Goal: Information Seeking & Learning: Check status

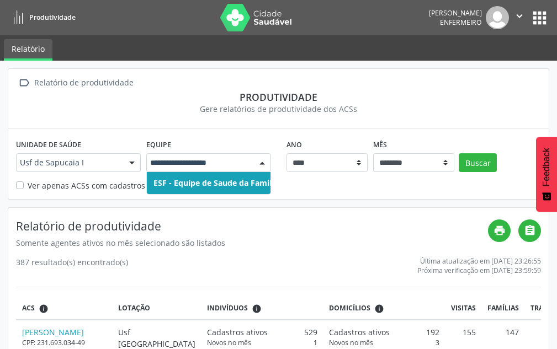
click at [229, 179] on span "ESF - Equipe de Saude da Familia - INE: 0000148784" at bounding box center [250, 183] width 194 height 10
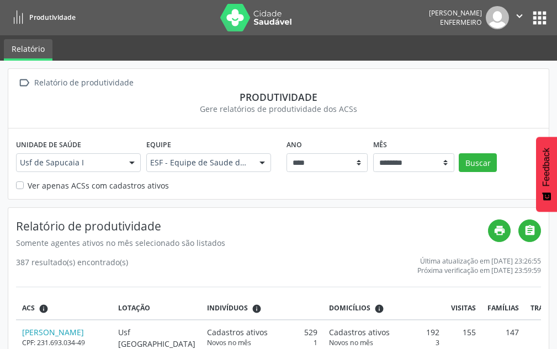
click at [497, 162] on div "Ano **** **** **** **** **** **** **** **** Mês ******** ****** ***** ***** ***…" at bounding box center [414, 153] width 261 height 35
click at [461, 163] on button "Buscar" at bounding box center [478, 162] width 38 height 19
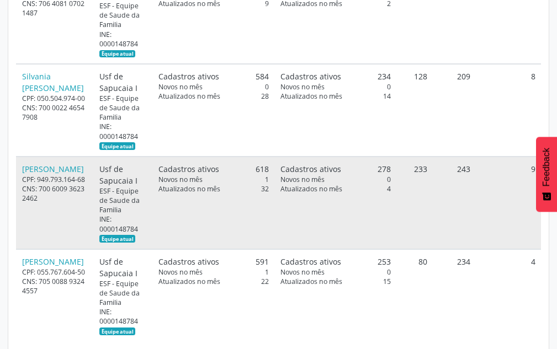
scroll to position [626, 0]
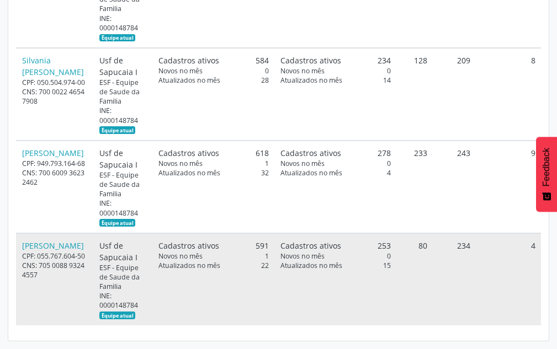
drag, startPoint x: 423, startPoint y: 242, endPoint x: 417, endPoint y: 241, distance: 6.1
click at [417, 241] on td "80" at bounding box center [414, 280] width 36 height 92
drag, startPoint x: 531, startPoint y: 245, endPoint x: 538, endPoint y: 246, distance: 7.3
click at [538, 246] on td "4" at bounding box center [508, 280] width 65 height 92
drag, startPoint x: 413, startPoint y: 244, endPoint x: 427, endPoint y: 248, distance: 14.3
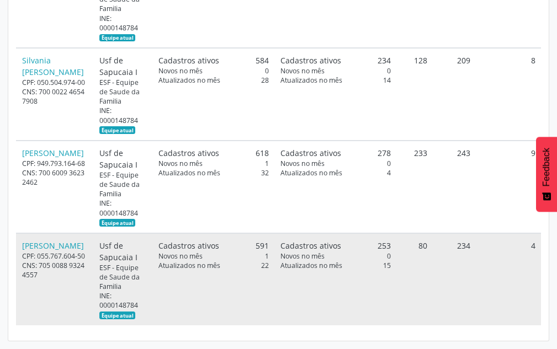
click at [427, 248] on td "80" at bounding box center [414, 280] width 36 height 92
click at [453, 246] on td "234" at bounding box center [454, 280] width 43 height 92
drag, startPoint x: 412, startPoint y: 244, endPoint x: 426, endPoint y: 244, distance: 13.8
click at [425, 244] on td "80" at bounding box center [414, 280] width 36 height 92
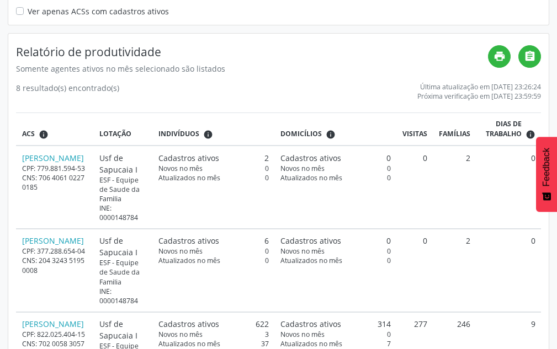
scroll to position [184, 0]
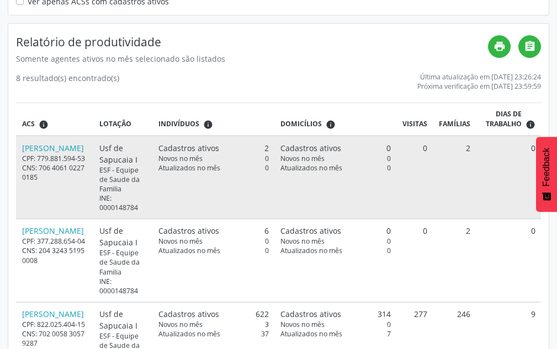
drag, startPoint x: 418, startPoint y: 145, endPoint x: 428, endPoint y: 146, distance: 10.0
click at [428, 146] on td "0" at bounding box center [414, 177] width 36 height 83
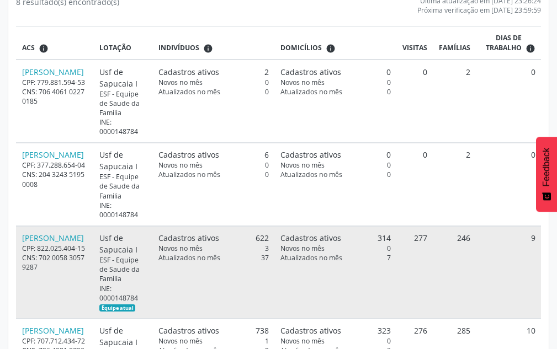
scroll to position [240, 0]
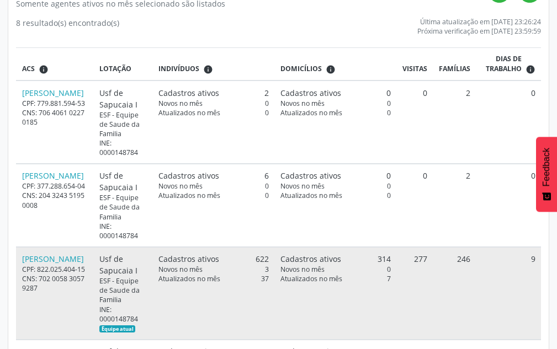
drag, startPoint x: 373, startPoint y: 259, endPoint x: 386, endPoint y: 257, distance: 13.4
click at [386, 257] on div "Cadastros ativos 314" at bounding box center [335, 259] width 110 height 12
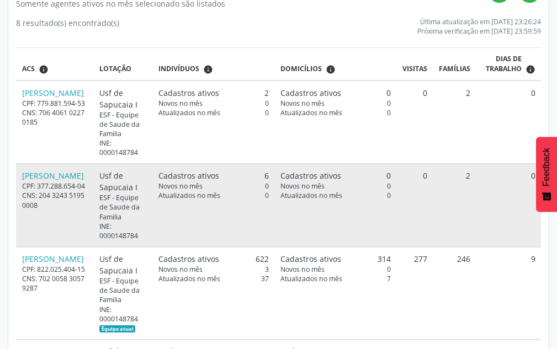
drag, startPoint x: 423, startPoint y: 91, endPoint x: 422, endPoint y: 171, distance: 80.6
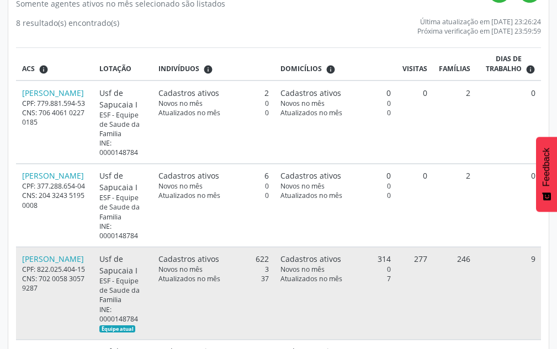
drag, startPoint x: 412, startPoint y: 260, endPoint x: 422, endPoint y: 260, distance: 9.9
click at [422, 260] on td "277" at bounding box center [414, 293] width 36 height 93
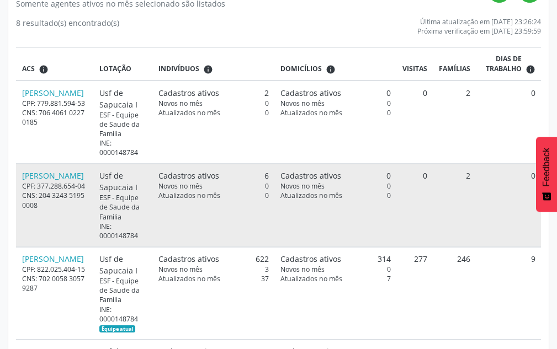
scroll to position [626, 0]
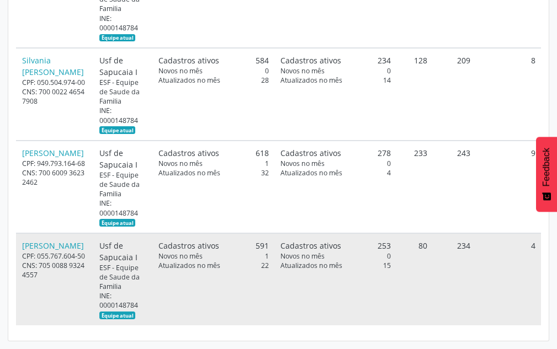
drag, startPoint x: 415, startPoint y: 243, endPoint x: 422, endPoint y: 245, distance: 7.8
click at [422, 245] on td "80" at bounding box center [414, 280] width 36 height 92
drag, startPoint x: 529, startPoint y: 247, endPoint x: 539, endPoint y: 249, distance: 10.7
click at [539, 249] on td "4" at bounding box center [508, 280] width 65 height 92
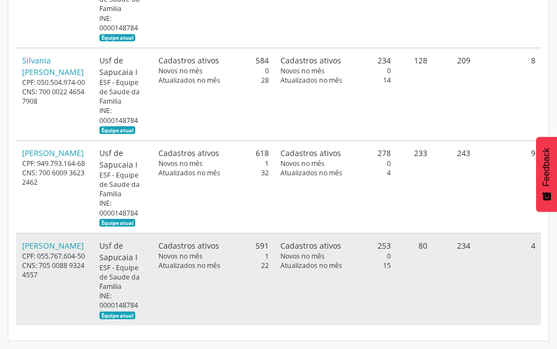
click at [533, 246] on td "4" at bounding box center [508, 280] width 65 height 92
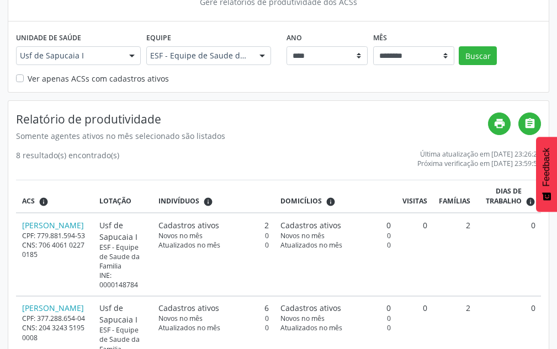
scroll to position [0, 0]
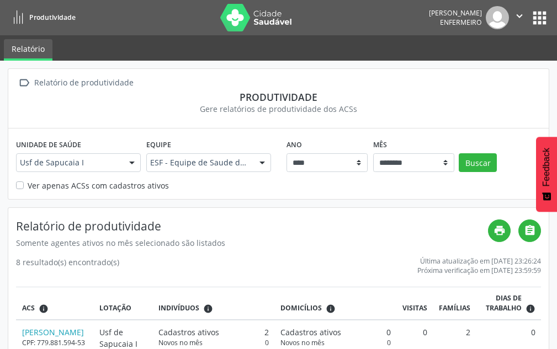
drag, startPoint x: 518, startPoint y: 10, endPoint x: 504, endPoint y: 17, distance: 15.3
click at [510, 14] on button "" at bounding box center [519, 17] width 21 height 23
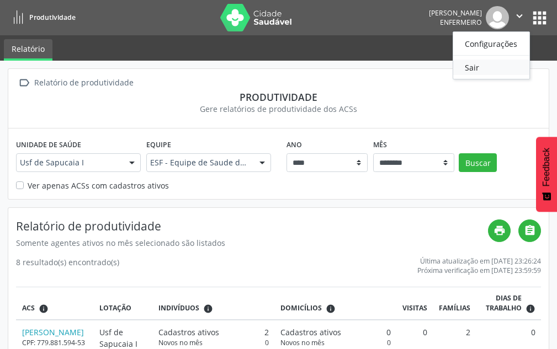
click at [479, 70] on link "Sair" at bounding box center [491, 67] width 76 height 15
